Goal: Navigation & Orientation: Find specific page/section

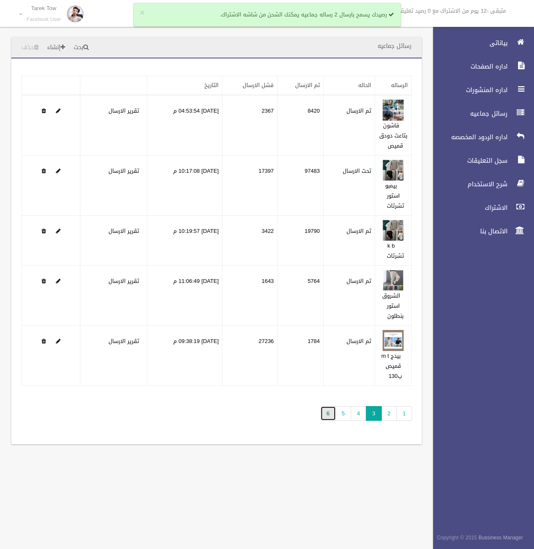
click at [327, 418] on link "6" at bounding box center [328, 413] width 16 height 15
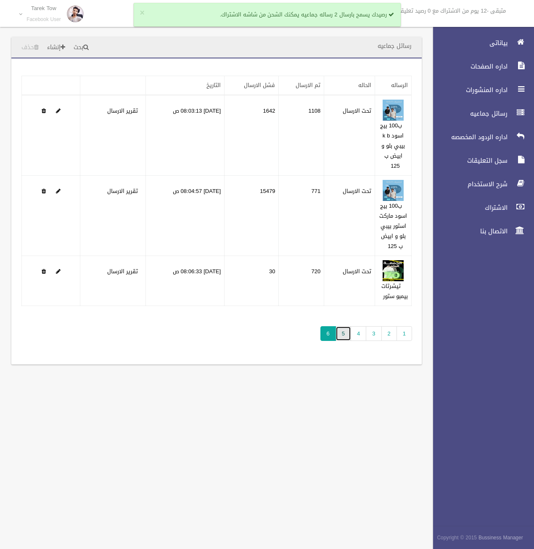
click at [341, 341] on link "5" at bounding box center [343, 333] width 16 height 15
